Goal: Information Seeking & Learning: Learn about a topic

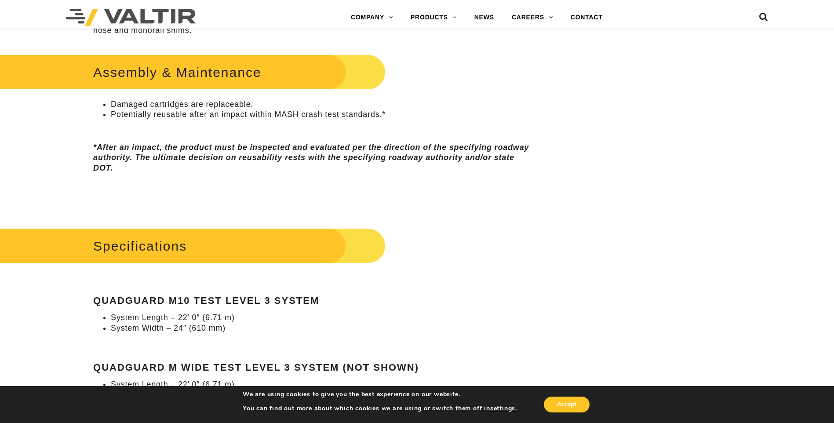
scroll to position [659, 0]
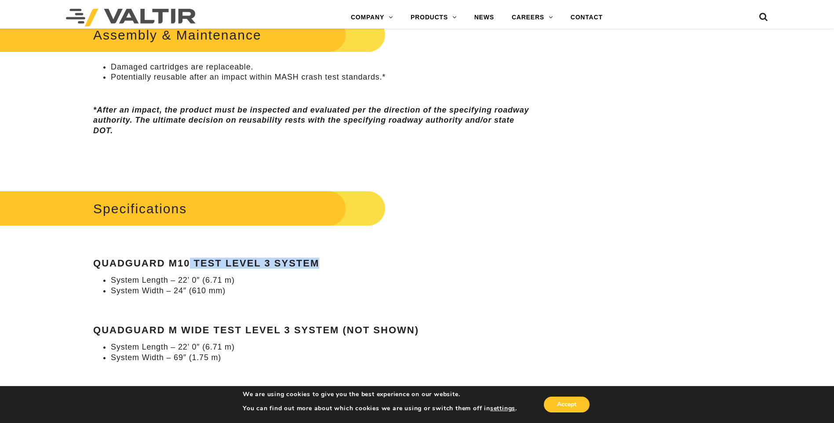
drag, startPoint x: 188, startPoint y: 261, endPoint x: 324, endPoint y: 263, distance: 135.8
click at [324, 263] on h4 "QuadGuard M10 Test Level 3 System" at bounding box center [312, 263] width 439 height 11
drag, startPoint x: 324, startPoint y: 263, endPoint x: 360, endPoint y: 268, distance: 36.8
click at [360, 268] on h4 "QuadGuard M10 Test Level 3 System" at bounding box center [312, 263] width 439 height 11
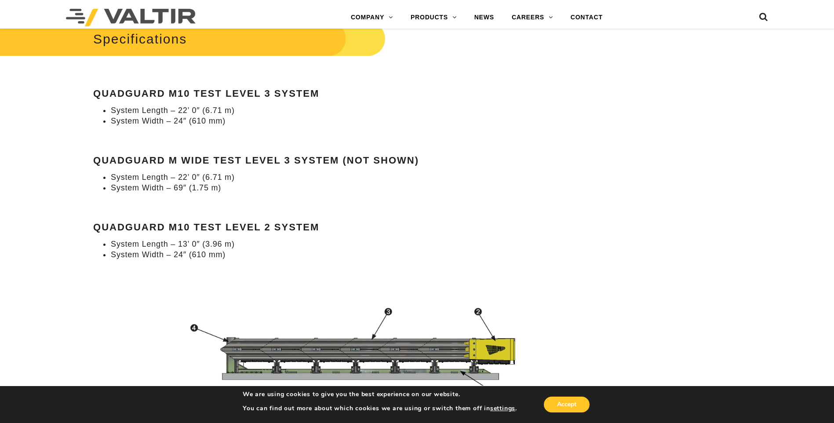
scroll to position [835, 0]
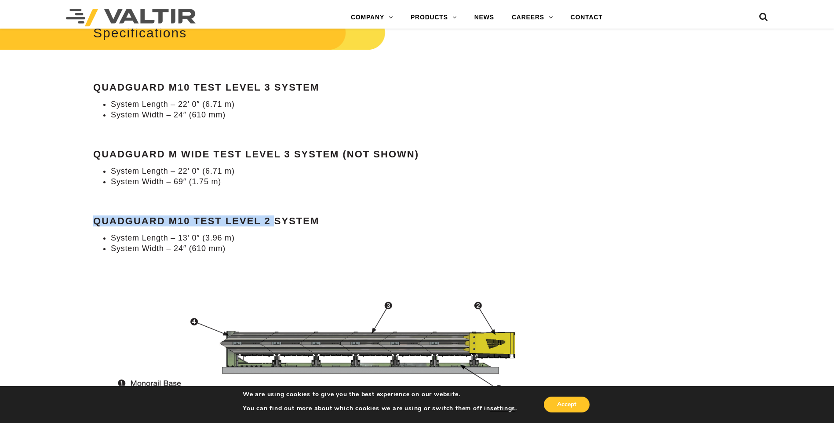
drag, startPoint x: 95, startPoint y: 219, endPoint x: 274, endPoint y: 225, distance: 179.0
click at [274, 225] on strong "QuadGuard M10 Test Level 2 System" at bounding box center [206, 220] width 226 height 11
click at [275, 225] on strong "QuadGuard M10 Test Level 2 System" at bounding box center [206, 220] width 226 height 11
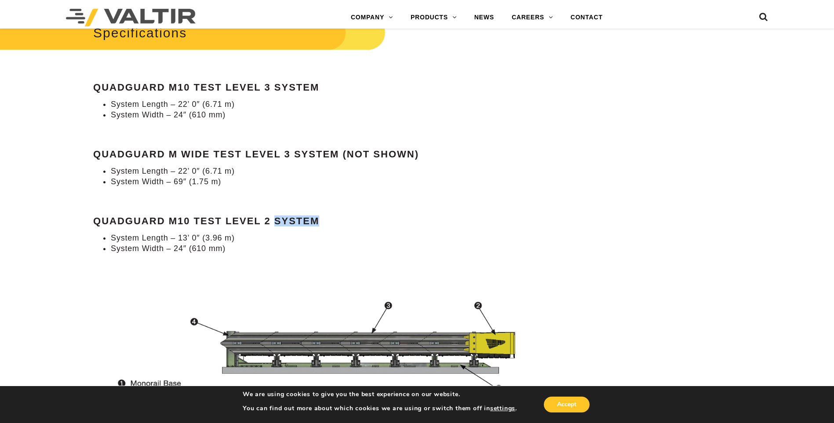
drag, startPoint x: 275, startPoint y: 224, endPoint x: 325, endPoint y: 223, distance: 49.7
click at [325, 223] on h4 "QuadGuard M10 Test Level 2 System" at bounding box center [312, 221] width 439 height 11
drag, startPoint x: 139, startPoint y: 239, endPoint x: 239, endPoint y: 239, distance: 99.8
click at [239, 239] on li "System Length – 13’ 0″ (3.96 m)" at bounding box center [321, 238] width 421 height 10
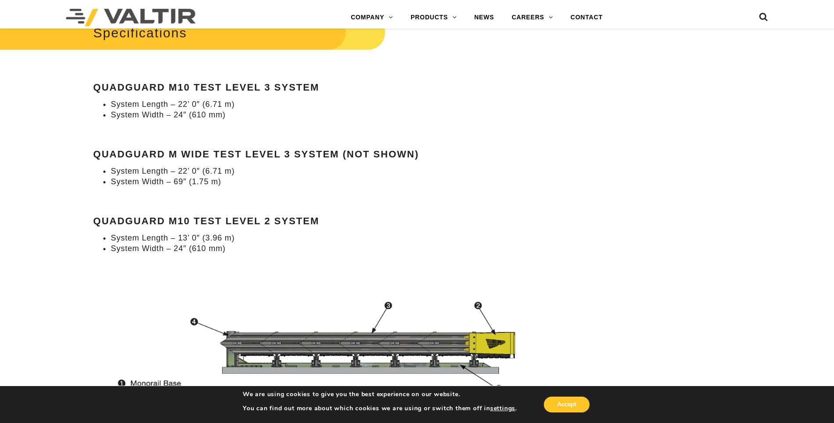
drag, startPoint x: 239, startPoint y: 239, endPoint x: 237, endPoint y: 262, distance: 23.8
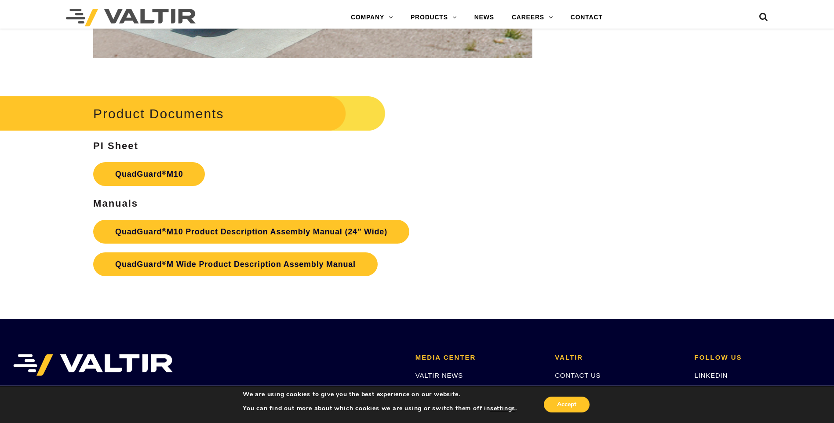
scroll to position [3203, 0]
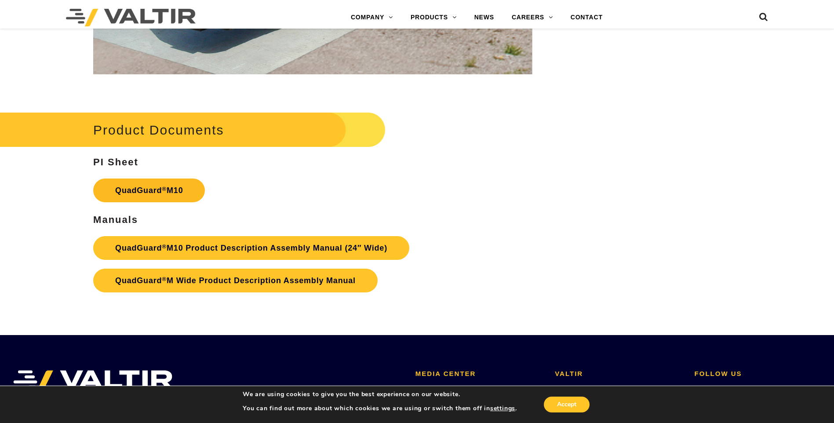
click at [158, 192] on link "QuadGuard ® M10" at bounding box center [149, 190] width 112 height 24
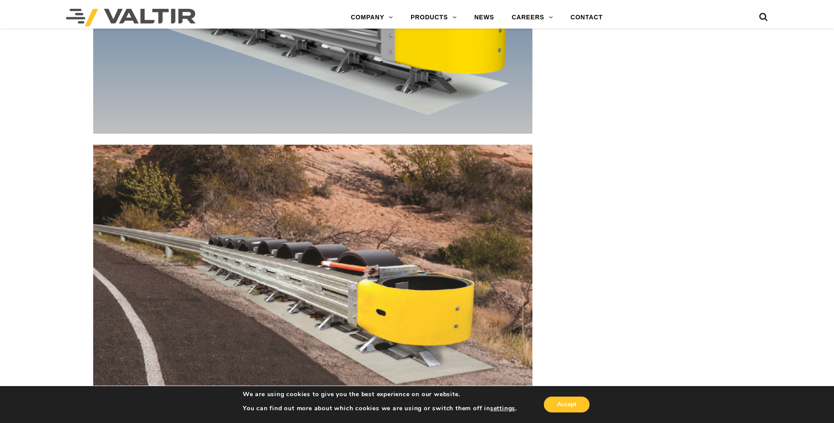
scroll to position [4194, 0]
